Goal: Transaction & Acquisition: Purchase product/service

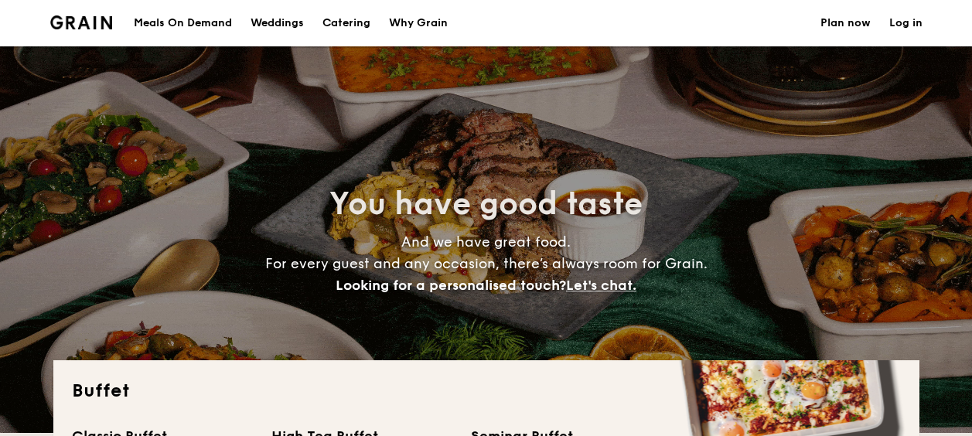
select select
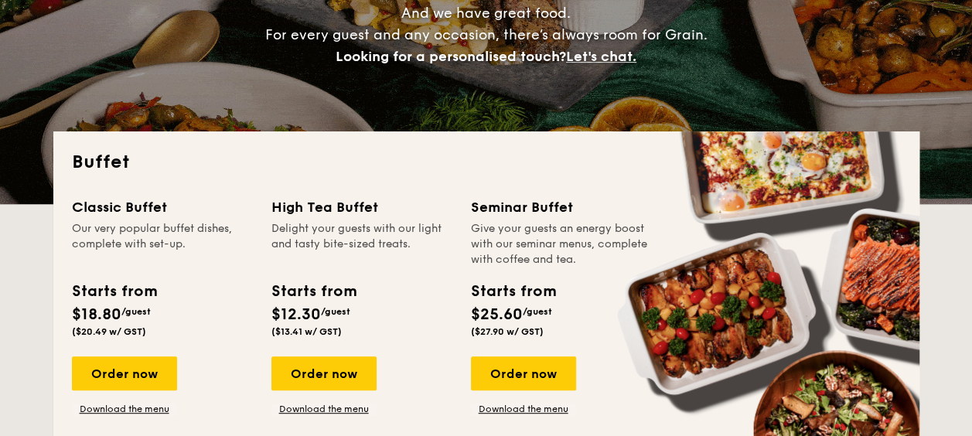
scroll to position [309, 0]
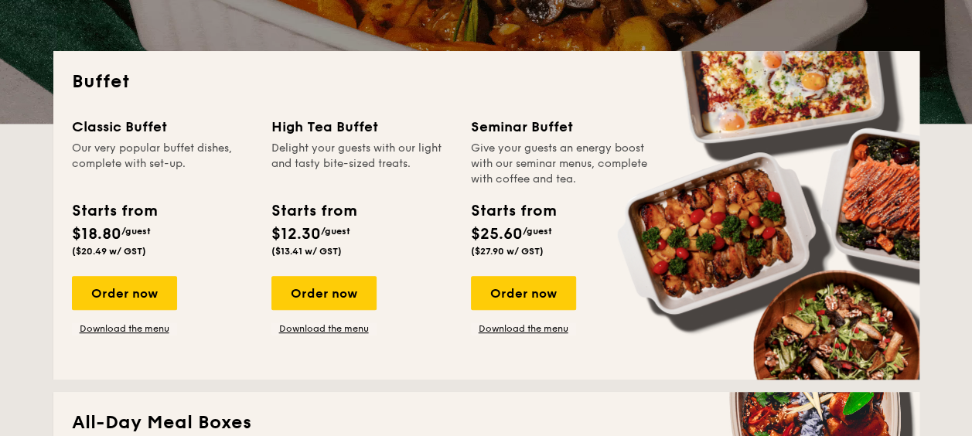
click at [261, 203] on div "Classic Buffet Our very popular buffet dishes, complete with set-up. Starts fro…" at bounding box center [172, 225] width 200 height 219
drag, startPoint x: 261, startPoint y: 203, endPoint x: 349, endPoint y: 247, distance: 98.2
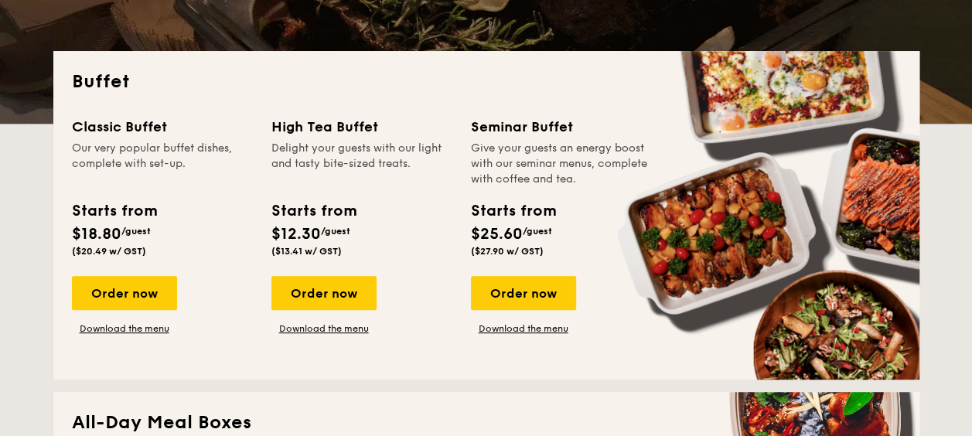
click at [349, 247] on div "Classic Buffet Our very popular buffet dishes, complete with set-up. Starts fro…" at bounding box center [486, 238] width 829 height 245
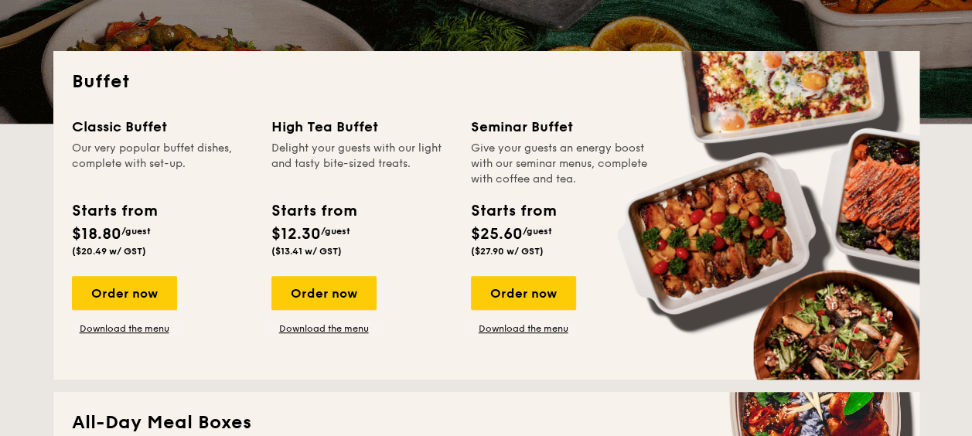
drag, startPoint x: 349, startPoint y: 247, endPoint x: 374, endPoint y: 244, distance: 25.0
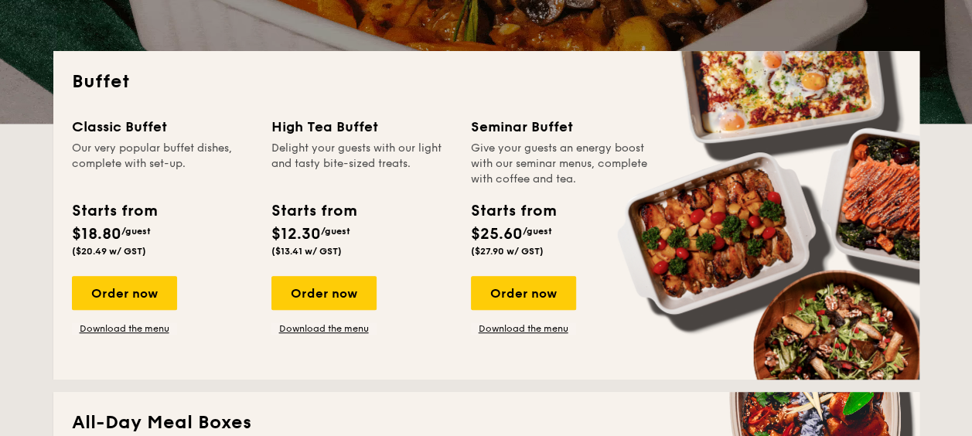
click at [374, 244] on div "Starts from $12.30 /guest ($13.41 w/ GST)" at bounding box center [361, 231] width 193 height 63
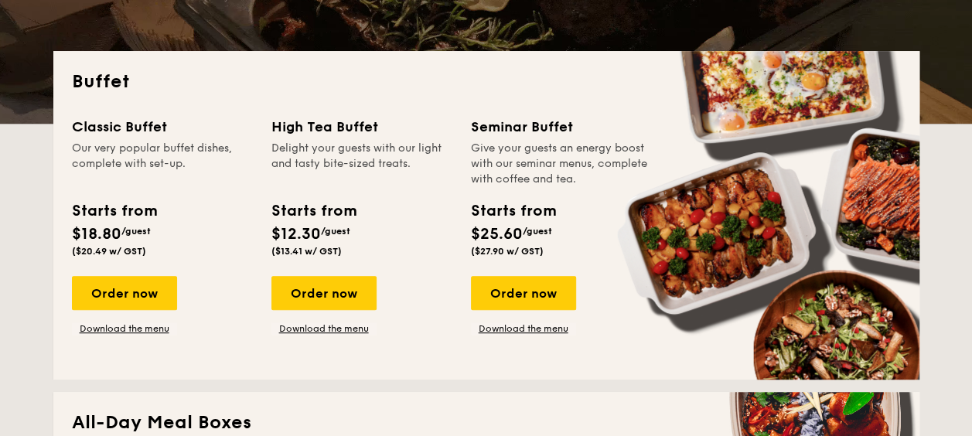
click at [384, 246] on div "Starts from $12.30 /guest ($13.41 w/ GST)" at bounding box center [361, 231] width 193 height 63
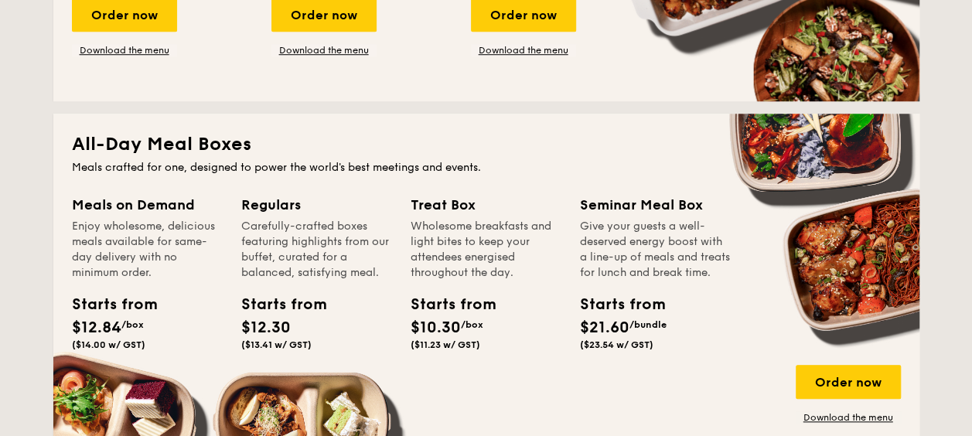
scroll to position [541, 0]
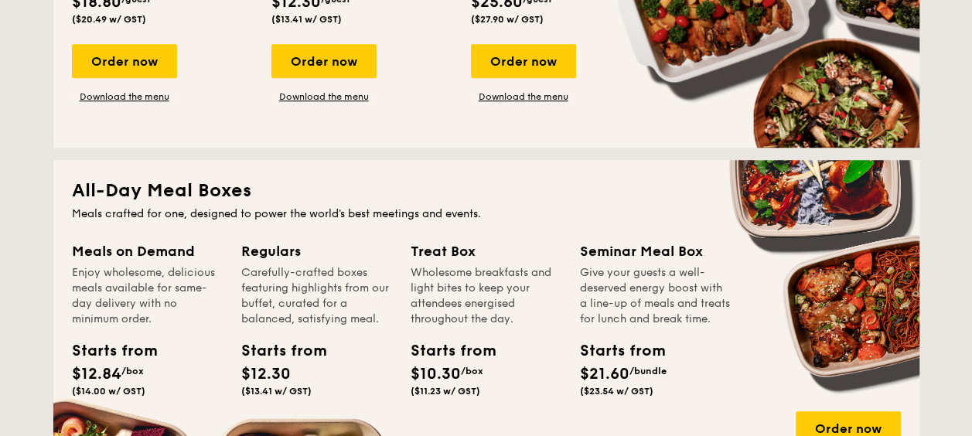
click at [254, 281] on div "Carefully-crafted boxes featuring highlights from our buffet, curated for a bal…" at bounding box center [316, 296] width 151 height 62
drag, startPoint x: 254, startPoint y: 281, endPoint x: 330, endPoint y: 309, distance: 81.5
click at [330, 309] on div "Carefully-crafted boxes featuring highlights from our buffet, curated for a bal…" at bounding box center [316, 296] width 151 height 62
click at [342, 309] on div "Carefully-crafted boxes featuring highlights from our buffet, curated for a bal…" at bounding box center [316, 296] width 151 height 62
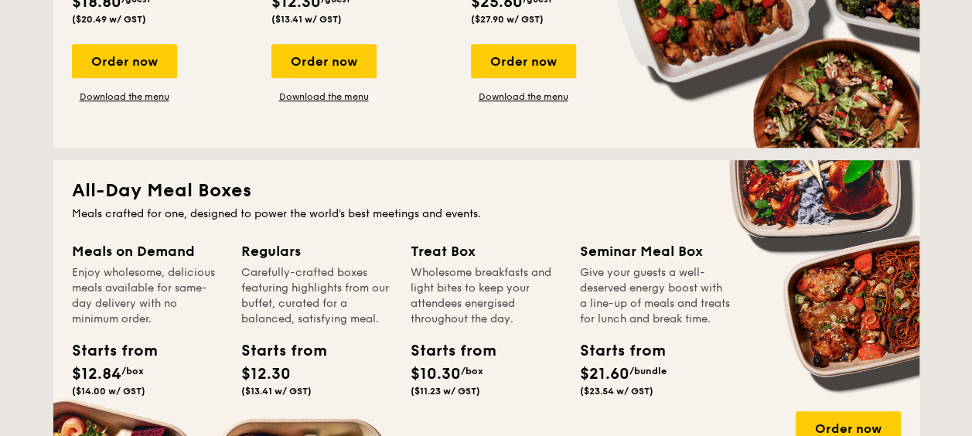
click at [102, 217] on div "Meals crafted for one, designed to power the world's best meetings and events." at bounding box center [486, 213] width 829 height 15
drag, startPoint x: 102, startPoint y: 217, endPoint x: 450, endPoint y: 205, distance: 348.2
click at [449, 204] on div "All-Day Meal Boxes Meals crafted for one, designed to power the world's best me…" at bounding box center [486, 324] width 866 height 329
click at [450, 205] on div "All-Day Meal Boxes Meals crafted for one, designed to power the world's best me…" at bounding box center [486, 324] width 866 height 329
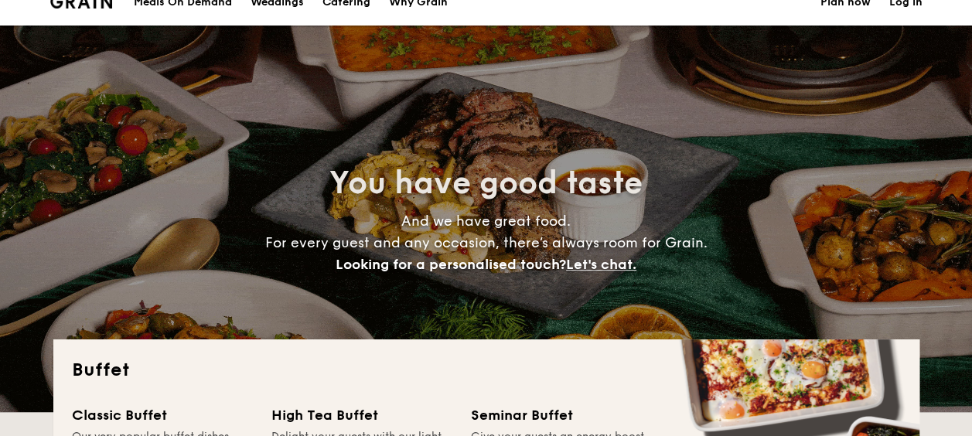
scroll to position [0, 0]
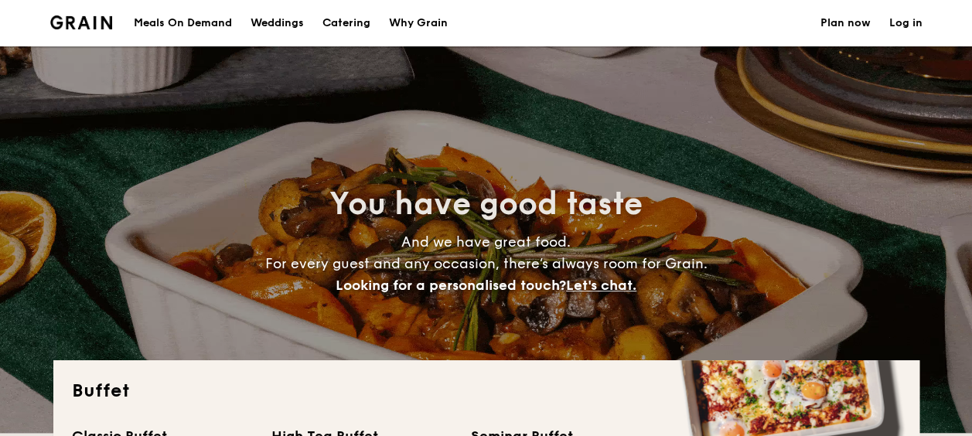
click at [334, 23] on h1 "Catering" at bounding box center [346, 23] width 48 height 46
click at [162, 8] on div "Meals On Demand" at bounding box center [183, 23] width 98 height 46
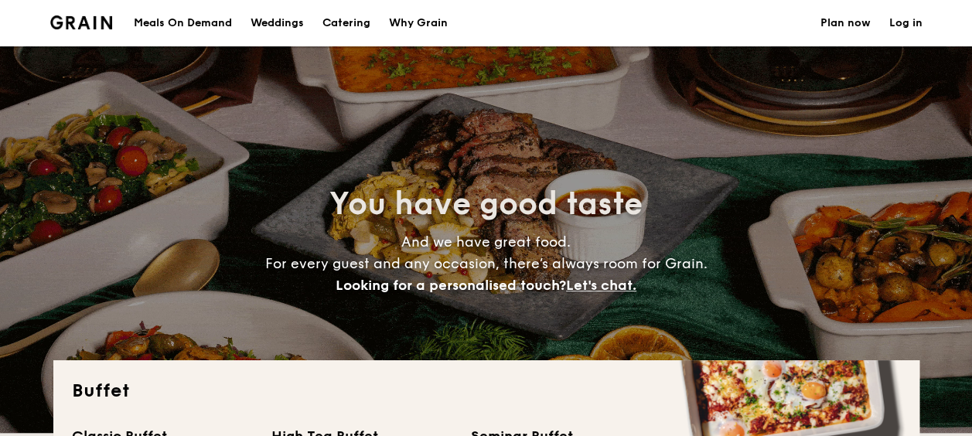
click at [164, 19] on div "Meals On Demand" at bounding box center [183, 23] width 98 height 46
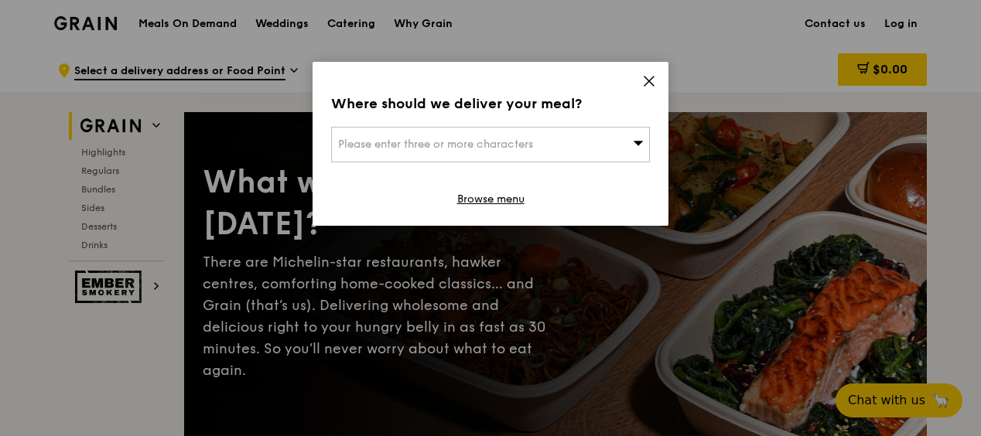
drag, startPoint x: 650, startPoint y: 77, endPoint x: 575, endPoint y: 125, distance: 89.7
click at [577, 115] on div "Where should we deliver your meal? Please enter three or more characters Browse…" at bounding box center [490, 144] width 356 height 164
drag, startPoint x: 575, startPoint y: 125, endPoint x: 575, endPoint y: 133, distance: 8.5
click at [575, 133] on div "Please enter three or more characters" at bounding box center [490, 145] width 319 height 36
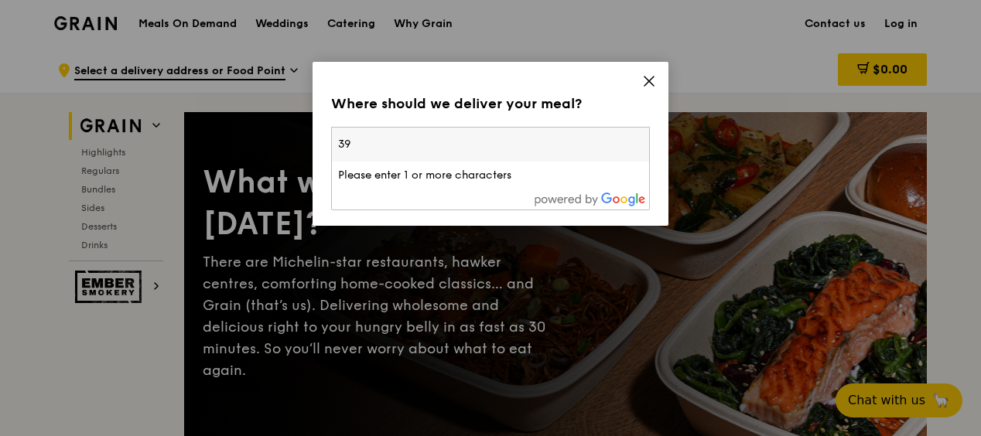
type input "3"
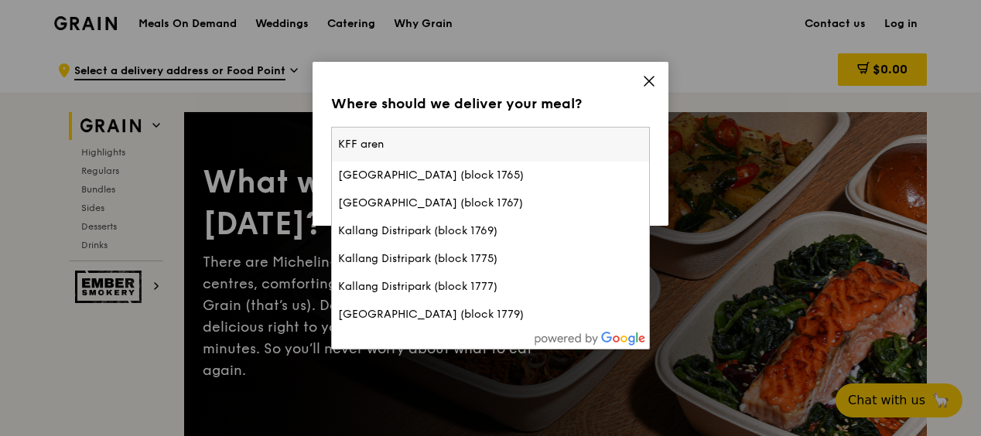
type input "KFF arena"
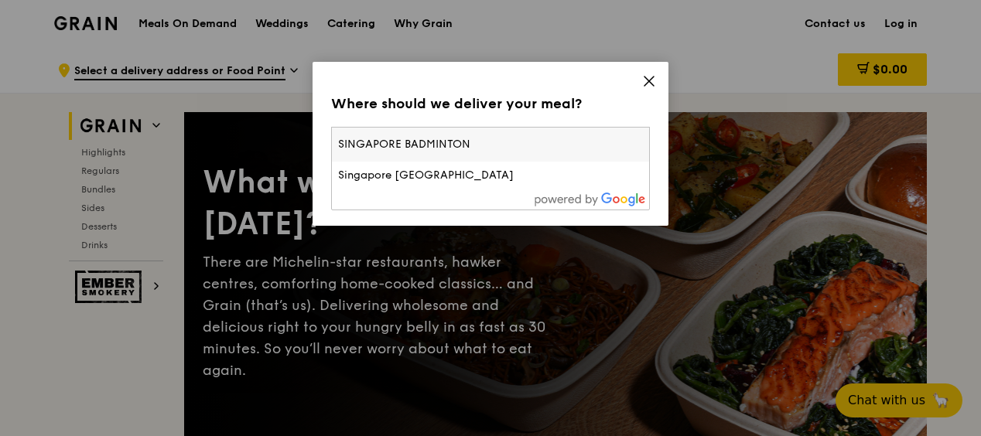
type input "SINGAPORE BADMINTON"
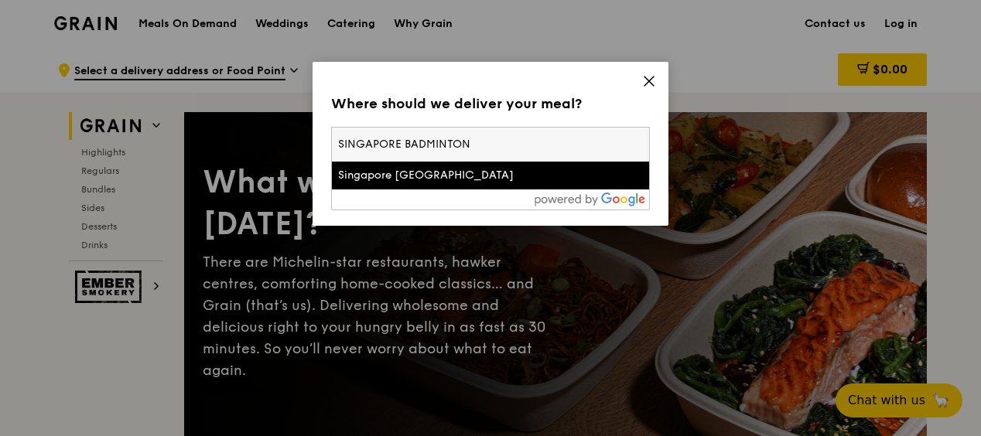
click at [359, 172] on div "Singapore Badminton Hall" at bounding box center [452, 175] width 229 height 15
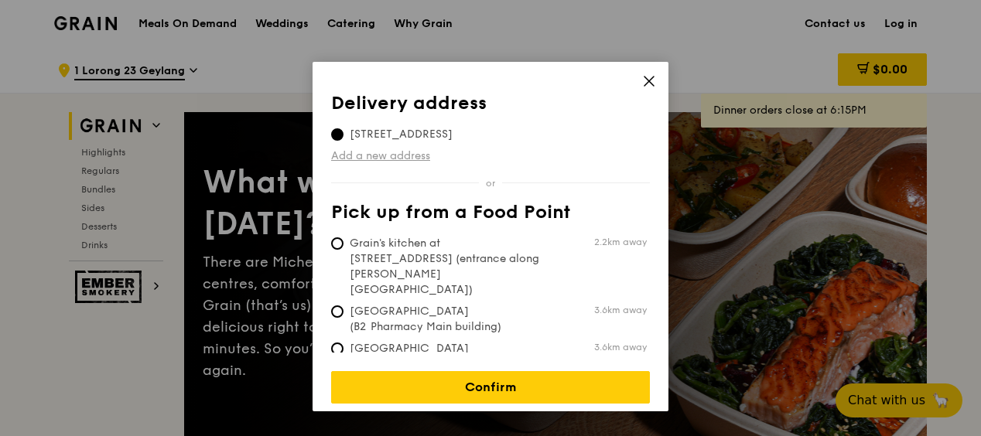
click at [396, 153] on link "Add a new address" at bounding box center [490, 155] width 319 height 15
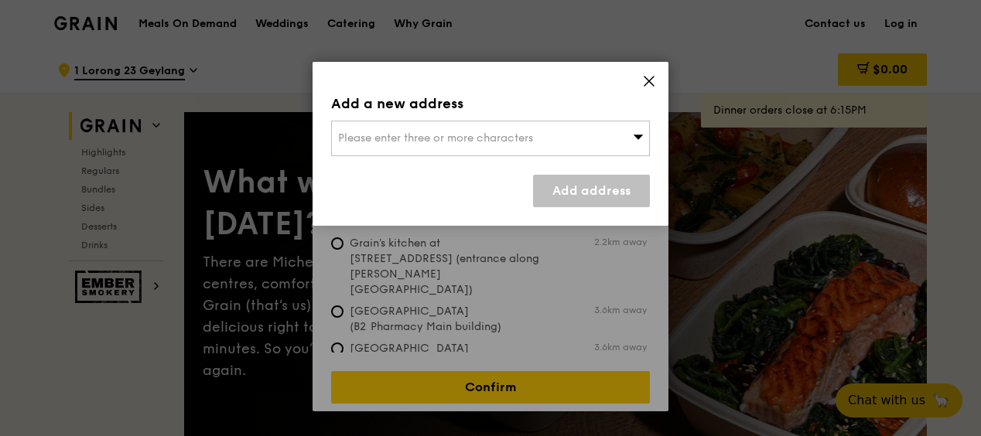
click at [478, 139] on span "Please enter three or more characters" at bounding box center [435, 137] width 195 height 13
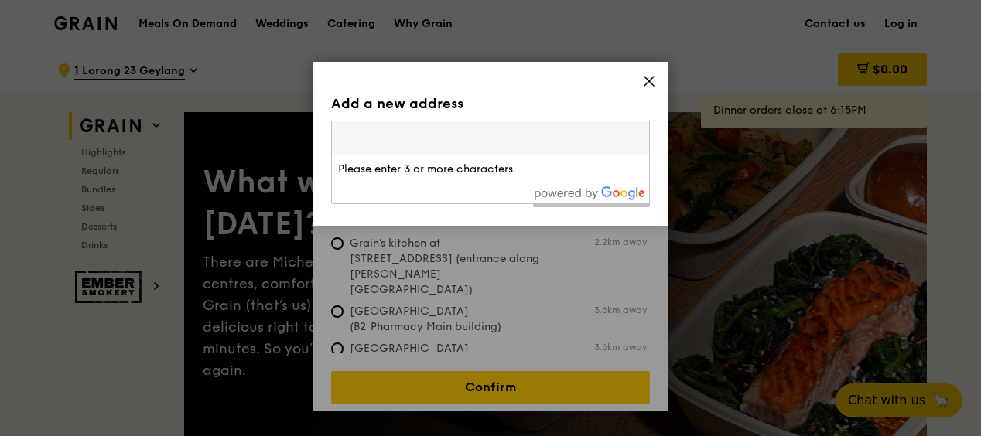
paste input "100 Guillemard Rd, Singapore 399719"
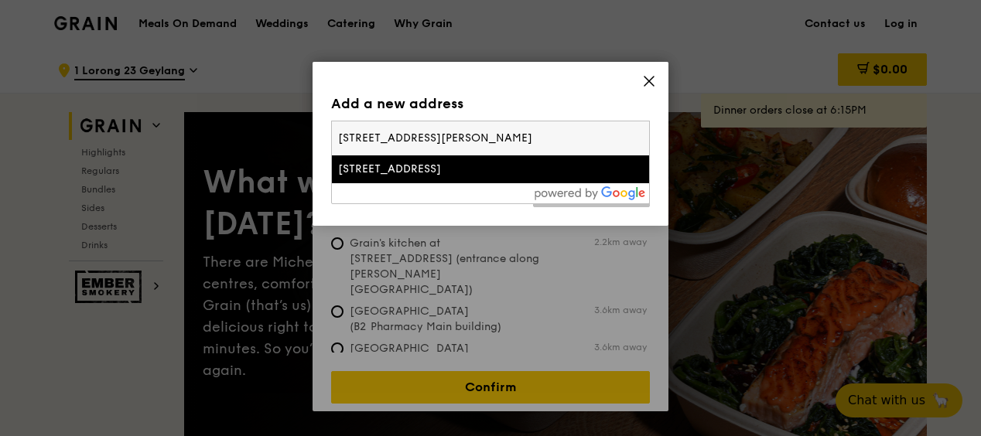
type input "100 Guillemard Rd, Singapore 399719"
drag, startPoint x: 427, startPoint y: 178, endPoint x: 438, endPoint y: 164, distance: 18.1
click at [438, 165] on div "100 Guillemard Road" at bounding box center [452, 169] width 229 height 15
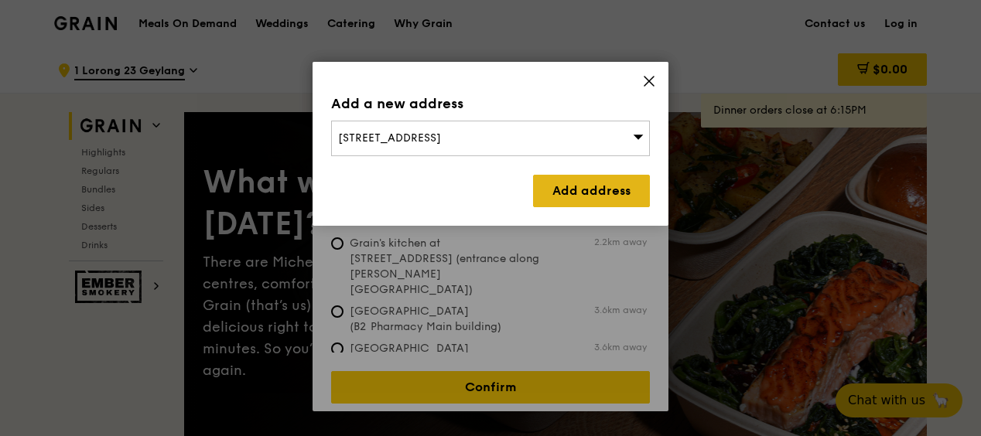
click at [544, 176] on link "Add address" at bounding box center [591, 191] width 117 height 32
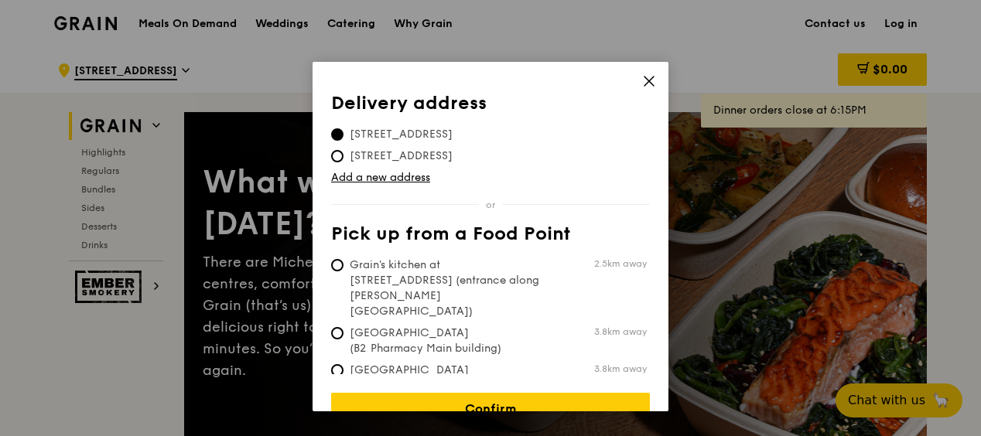
click at [441, 231] on th "Pick up from a Food Point" at bounding box center [490, 237] width 319 height 28
drag, startPoint x: 441, startPoint y: 231, endPoint x: 512, endPoint y: 232, distance: 71.2
click at [512, 232] on th "Pick up from a Food Point" at bounding box center [490, 237] width 319 height 28
click at [543, 233] on th "Pick up from a Food Point" at bounding box center [490, 237] width 319 height 28
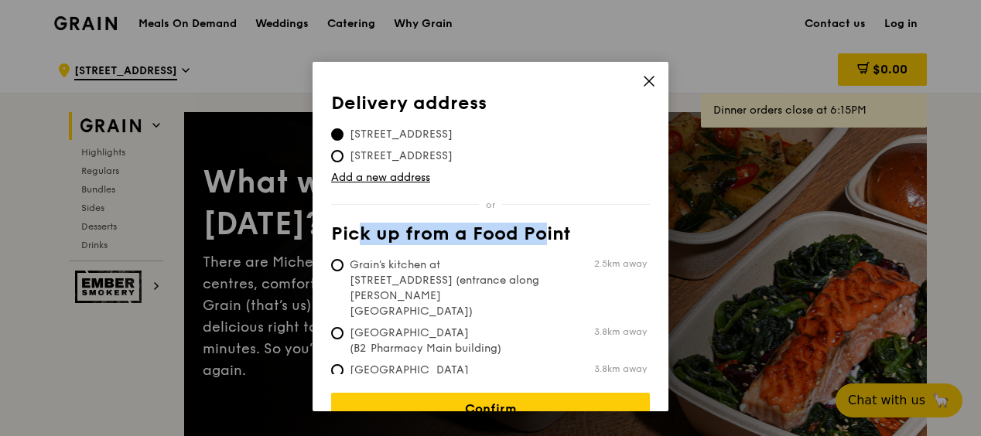
drag, startPoint x: 543, startPoint y: 233, endPoint x: 360, endPoint y: 242, distance: 183.5
click at [360, 243] on th "Pick up from a Food Point" at bounding box center [490, 237] width 319 height 28
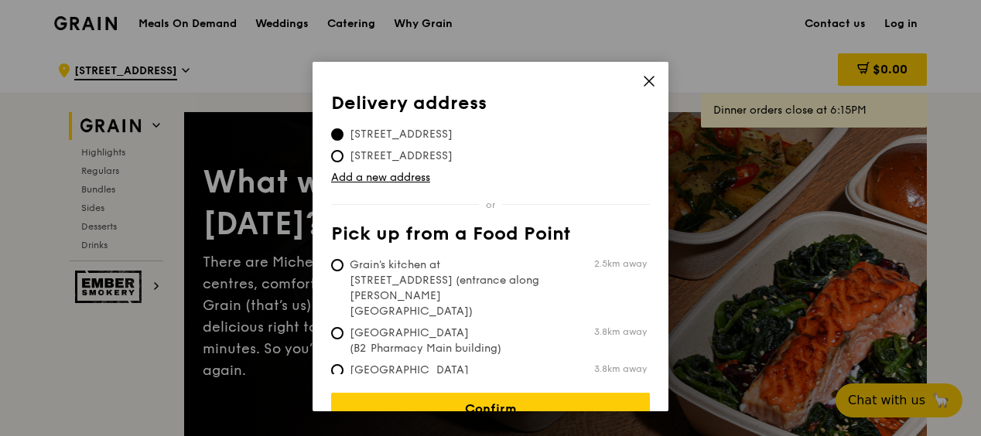
drag, startPoint x: 360, startPoint y: 242, endPoint x: 348, endPoint y: 234, distance: 14.4
click at [349, 234] on th "Pick up from a Food Point" at bounding box center [490, 237] width 319 height 28
click at [342, 234] on th "Pick up from a Food Point" at bounding box center [490, 237] width 319 height 28
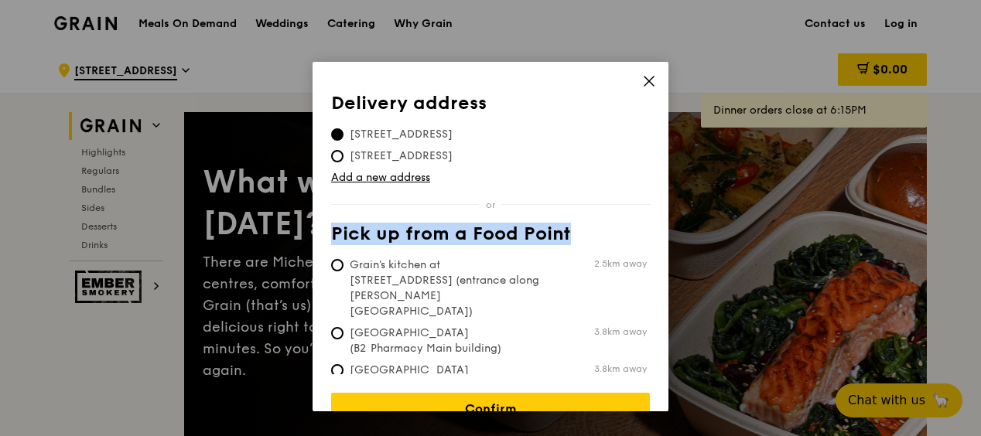
drag, startPoint x: 342, startPoint y: 234, endPoint x: 556, endPoint y: 237, distance: 214.2
click at [556, 237] on th "Pick up from a Food Point" at bounding box center [490, 237] width 319 height 28
click at [560, 237] on th "Pick up from a Food Point" at bounding box center [490, 237] width 319 height 28
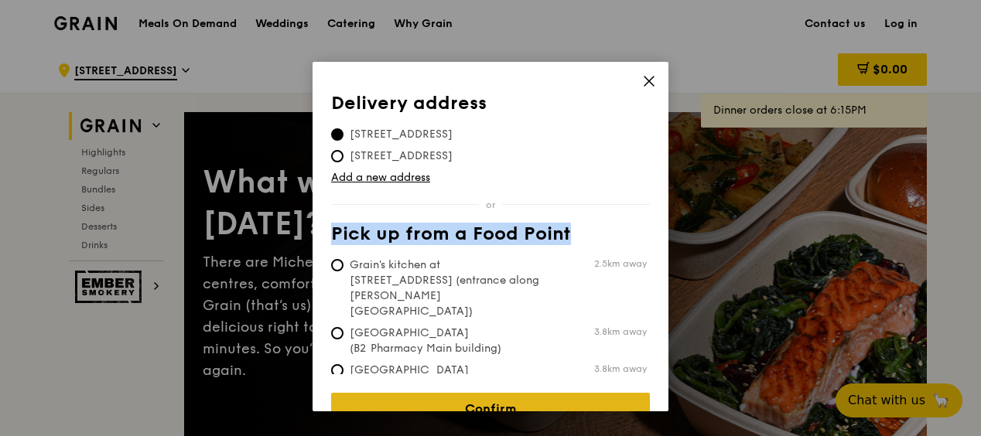
drag, startPoint x: 491, startPoint y: 391, endPoint x: 498, endPoint y: 387, distance: 8.0
click at [496, 393] on link "Confirm" at bounding box center [490, 409] width 319 height 32
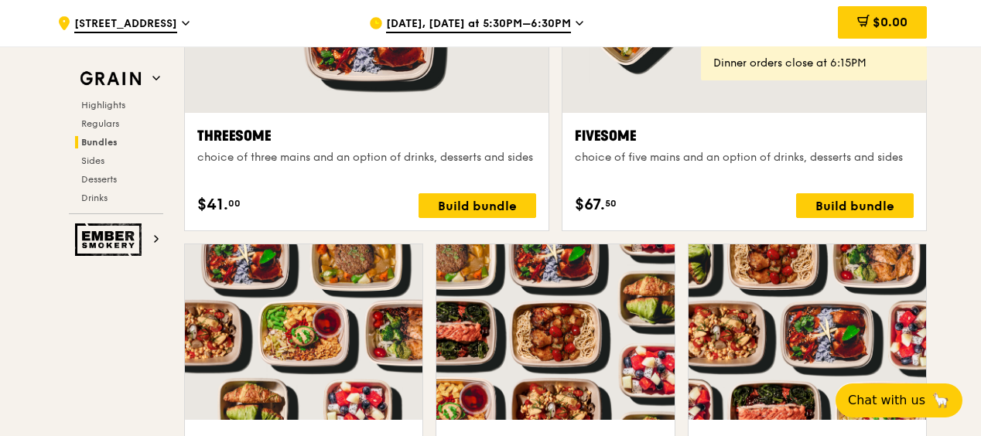
scroll to position [2861, 0]
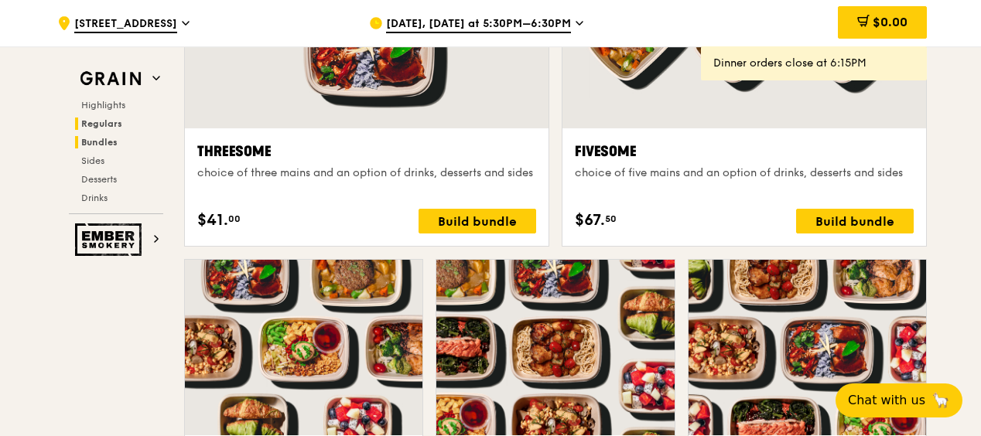
click at [111, 124] on span "Regulars" at bounding box center [101, 123] width 41 height 11
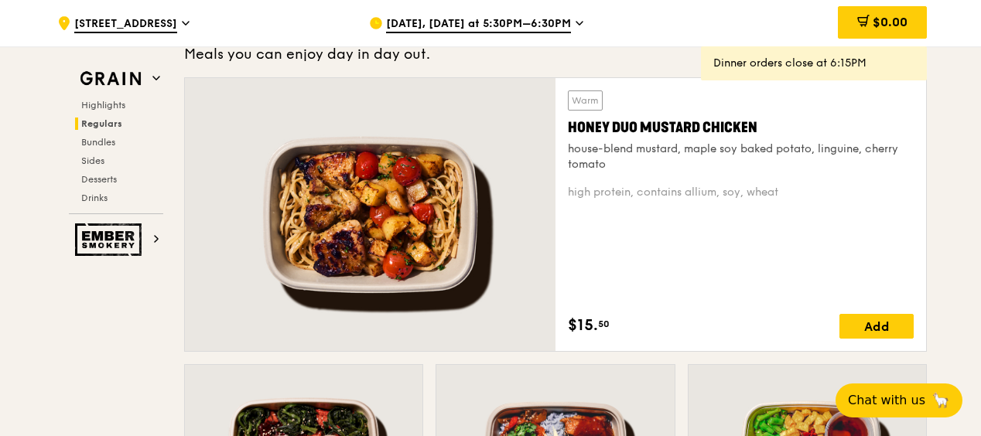
scroll to position [1000, 0]
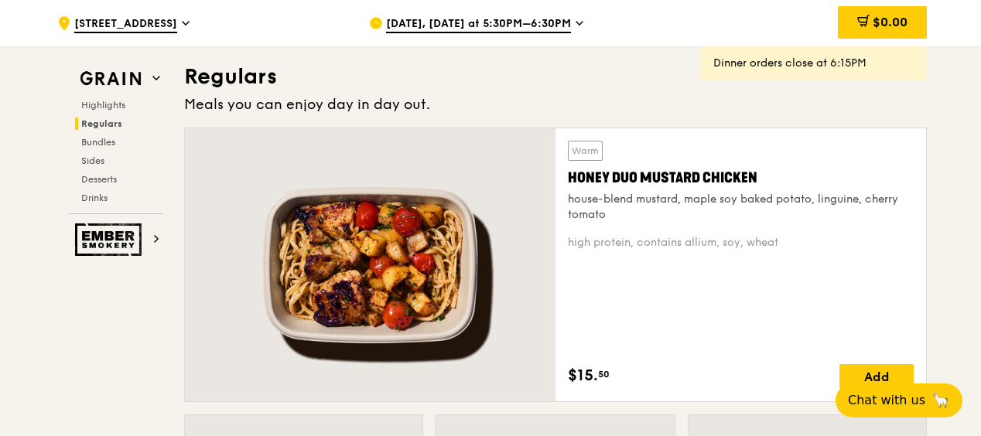
drag, startPoint x: 569, startPoint y: 198, endPoint x: 913, endPoint y: 229, distance: 345.5
click at [913, 229] on div "Warm Honey Duo Mustard Chicken house-blend mustard, maple soy baked potato, lin…" at bounding box center [740, 264] width 370 height 273
drag, startPoint x: 913, startPoint y: 229, endPoint x: 930, endPoint y: 297, distance: 70.1
click at [930, 297] on div "Warm Honey Duo Mustard Chicken house-blend mustard, maple soy baked potato, lin…" at bounding box center [555, 271] width 755 height 287
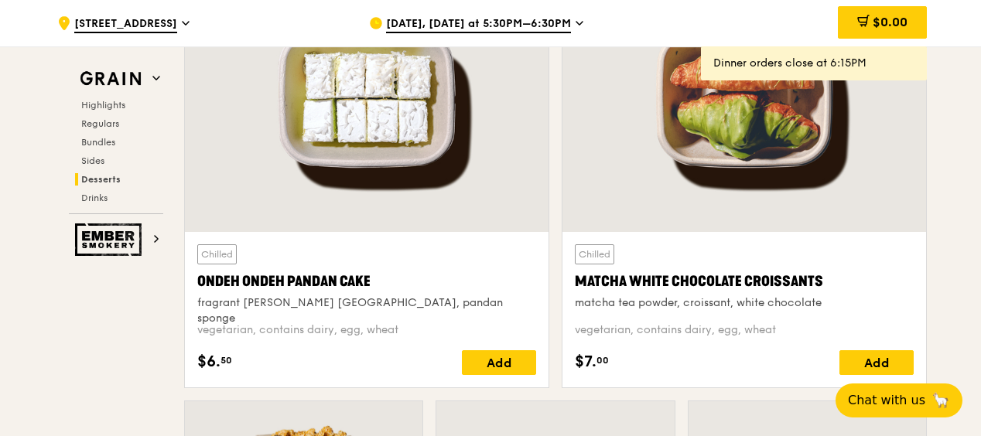
scroll to position [4712, 0]
